Goal: Information Seeking & Learning: Learn about a topic

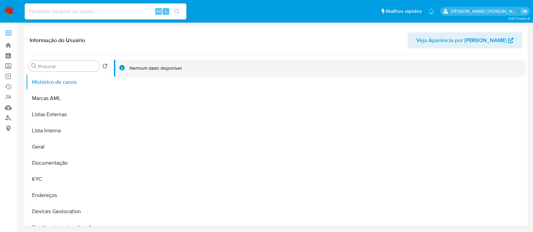
select select "10"
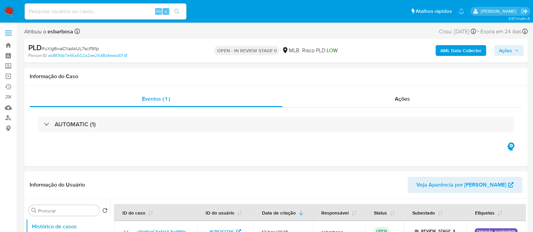
select select "10"
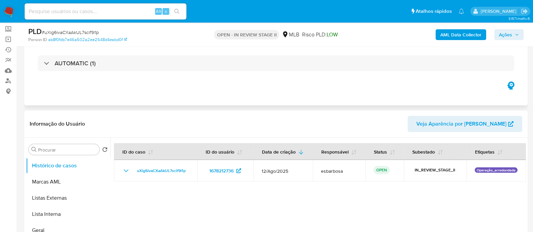
scroll to position [84, 0]
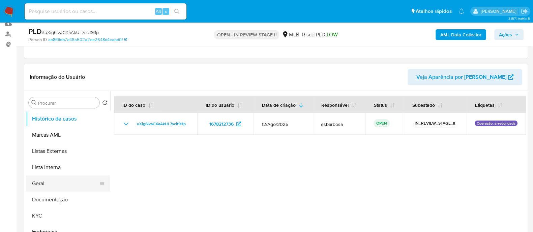
click at [56, 184] on button "Geral" at bounding box center [65, 184] width 79 height 16
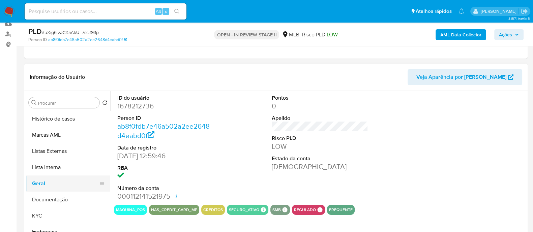
click at [48, 186] on button "Geral" at bounding box center [65, 184] width 79 height 16
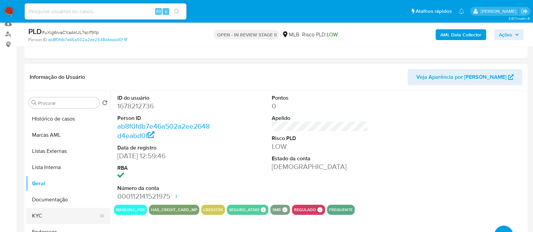
click at [39, 214] on button "KYC" at bounding box center [65, 216] width 79 height 16
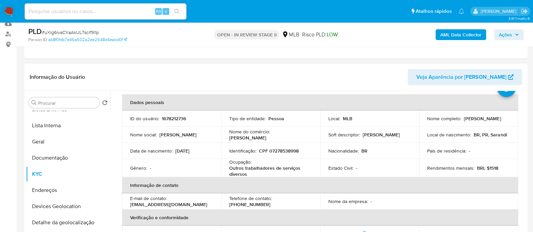
scroll to position [42, 0]
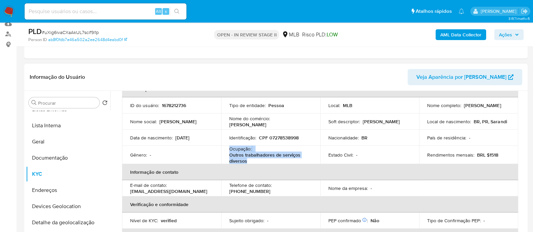
drag, startPoint x: 254, startPoint y: 162, endPoint x: 228, endPoint y: 150, distance: 29.0
click at [228, 150] on td "Ocupação : Outros trabalhadores de serviços diversos" at bounding box center [270, 155] width 99 height 18
copy div "Ocupação : Outros trabalhadores de serviços diversos"
click at [59, 157] on button "Documentação" at bounding box center [65, 158] width 79 height 16
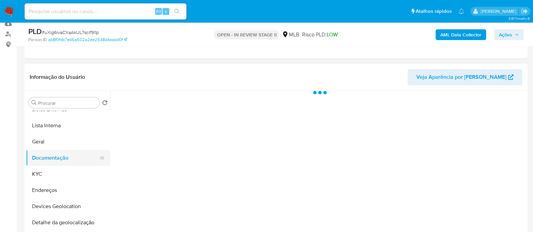
scroll to position [0, 0]
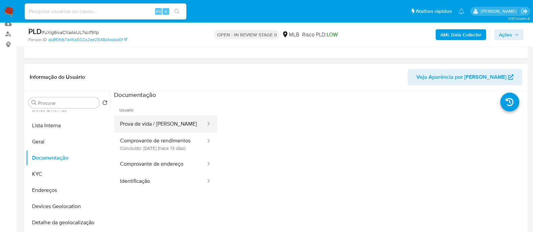
click at [161, 125] on button "Prova de vida / Selfie" at bounding box center [160, 124] width 92 height 17
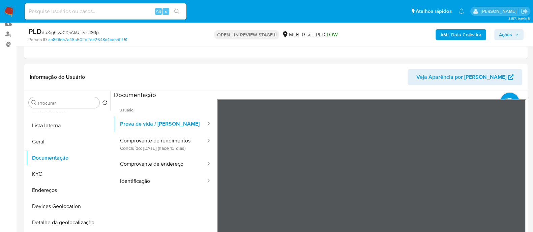
click at [155, 145] on button "Comprovante de rendimentos Concluído: 20/08/2025 (hace 13 días)" at bounding box center [160, 144] width 92 height 23
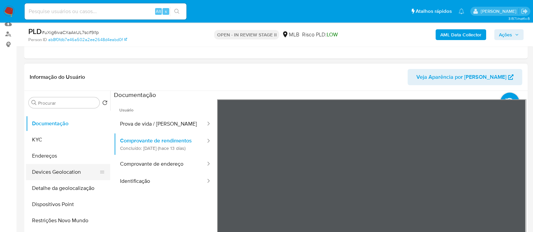
scroll to position [84, 0]
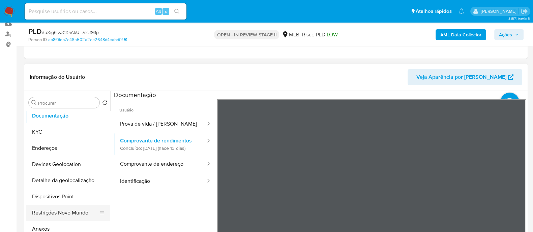
click at [55, 216] on button "Restrições Novo Mundo" at bounding box center [65, 213] width 79 height 16
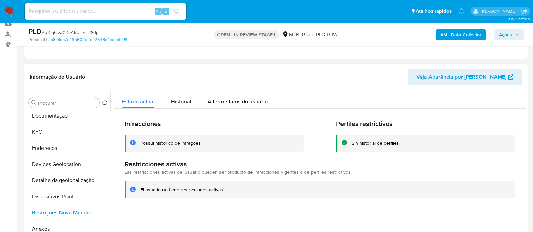
click at [183, 141] on div "Possui histórico de infrações" at bounding box center [170, 143] width 60 height 6
click at [183, 101] on span "Historial" at bounding box center [181, 102] width 21 height 8
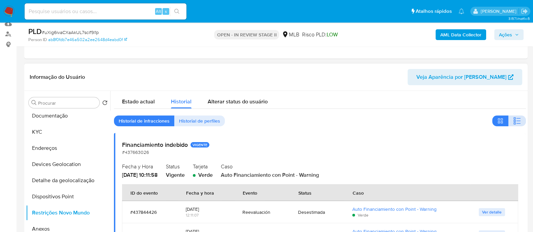
click at [513, 122] on icon "button" at bounding box center [517, 121] width 8 height 8
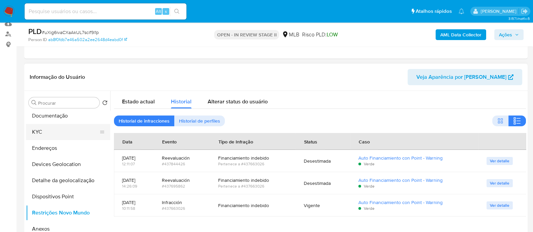
click at [59, 132] on button "KYC" at bounding box center [65, 132] width 79 height 16
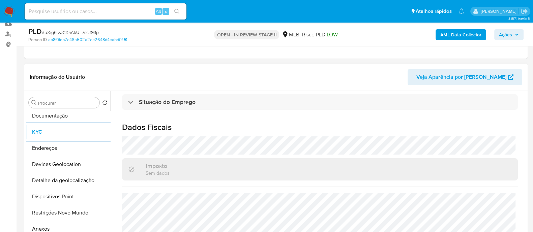
scroll to position [126, 0]
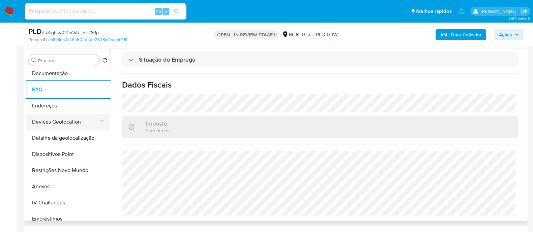
click at [70, 119] on button "Devices Geolocation" at bounding box center [65, 122] width 79 height 16
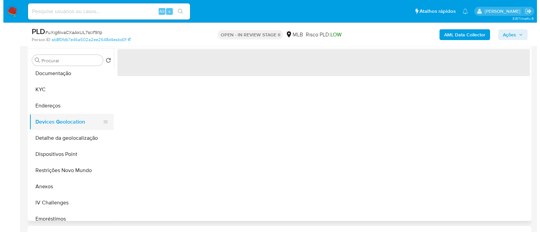
scroll to position [0, 0]
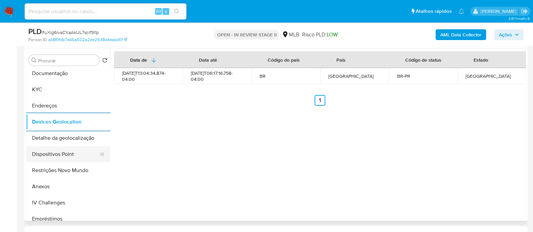
click at [65, 157] on button "Dispositivos Point" at bounding box center [65, 154] width 79 height 16
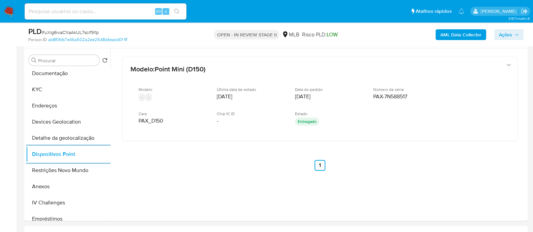
click at [460, 34] on b "AML Data Collector" at bounding box center [460, 34] width 41 height 11
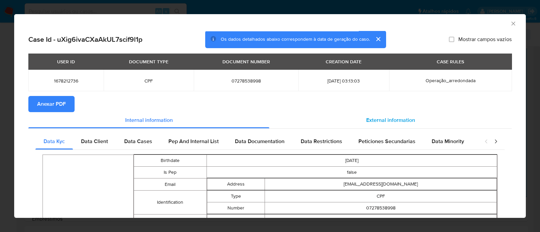
click at [374, 120] on span "External information" at bounding box center [390, 120] width 49 height 8
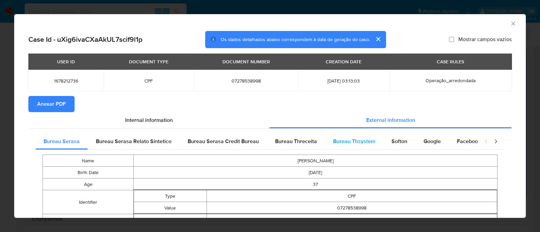
click at [351, 144] on span "Bureau Thsystem" at bounding box center [354, 142] width 42 height 8
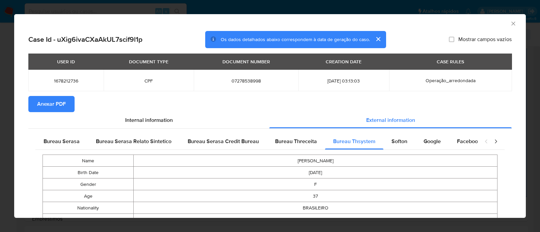
click at [62, 104] on span "Anexar PDF" at bounding box center [51, 104] width 29 height 15
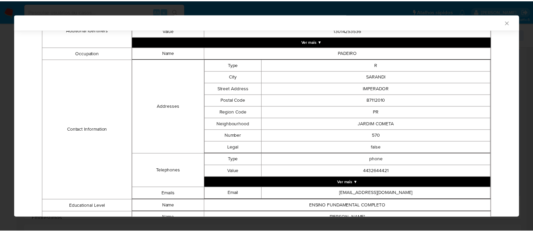
scroll to position [26, 0]
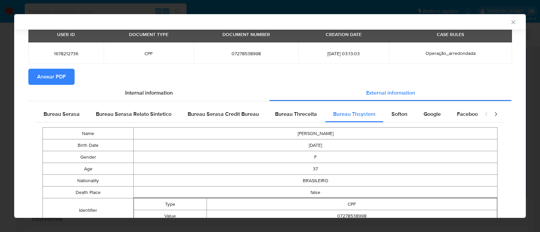
click at [510, 21] on icon "Fechar a janela" at bounding box center [513, 22] width 7 height 7
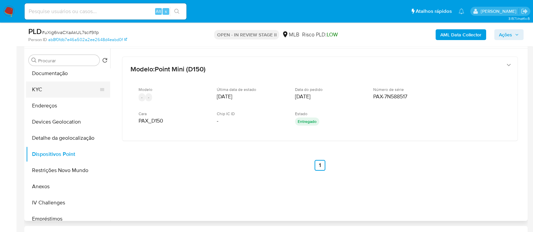
click at [49, 93] on button "KYC" at bounding box center [65, 90] width 79 height 16
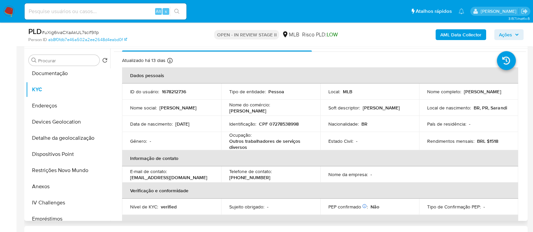
scroll to position [0, 0]
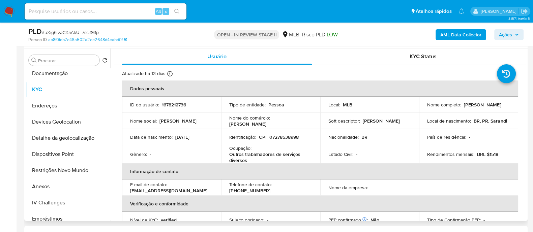
drag, startPoint x: 496, startPoint y: 108, endPoint x: 425, endPoint y: 110, distance: 70.5
click at [427, 108] on div "Nome completo : Juliana da Rocha Franca da Silva" at bounding box center [468, 105] width 83 height 6
copy p "Juliana da Rocha Franca da Silva"
drag, startPoint x: 496, startPoint y: 154, endPoint x: 486, endPoint y: 156, distance: 9.6
click at [486, 156] on div "Rendimentos mensais : BRL $1518" at bounding box center [468, 154] width 83 height 6
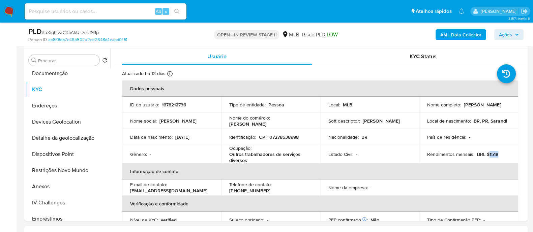
copy p "1518"
click at [292, 135] on p "CPF 07278538998" at bounding box center [279, 137] width 40 height 6
copy p "07278538998"
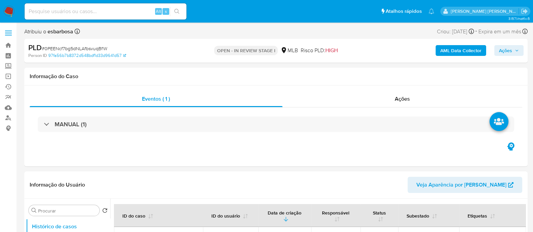
select select "10"
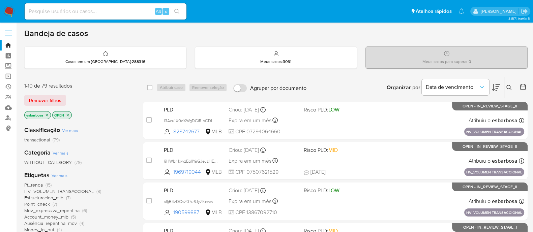
click at [11, 10] on img at bounding box center [8, 11] width 11 height 11
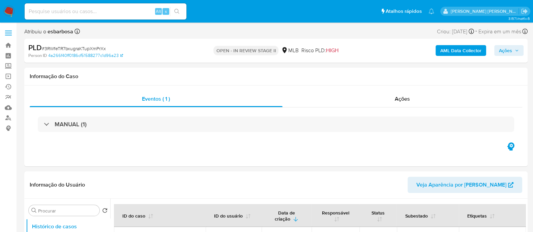
select select "10"
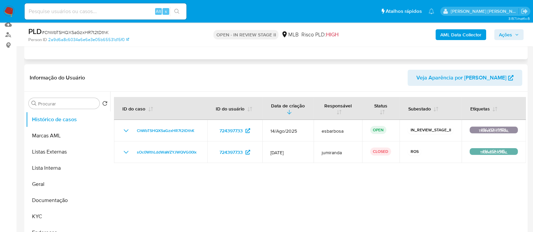
scroll to position [84, 0]
